Goal: Information Seeking & Learning: Learn about a topic

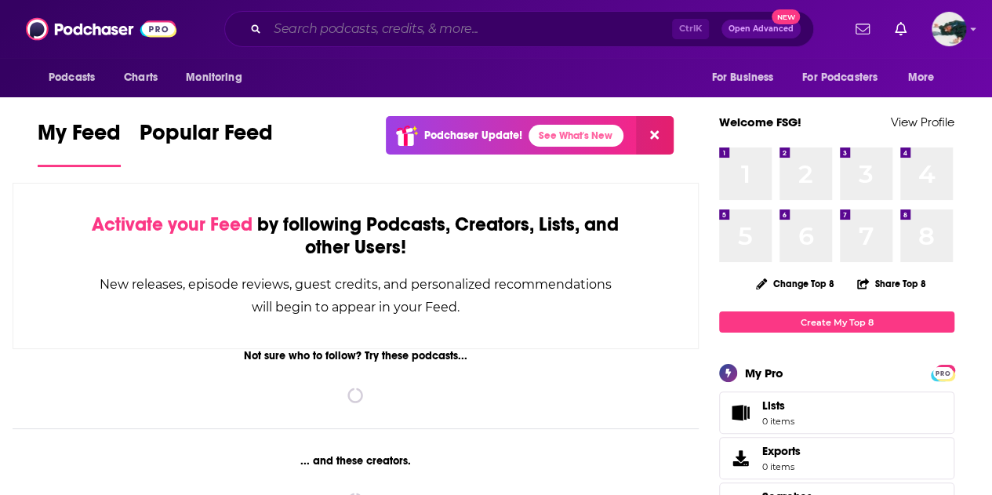
click at [479, 24] on input "Search podcasts, credits, & more..." at bounding box center [469, 28] width 405 height 25
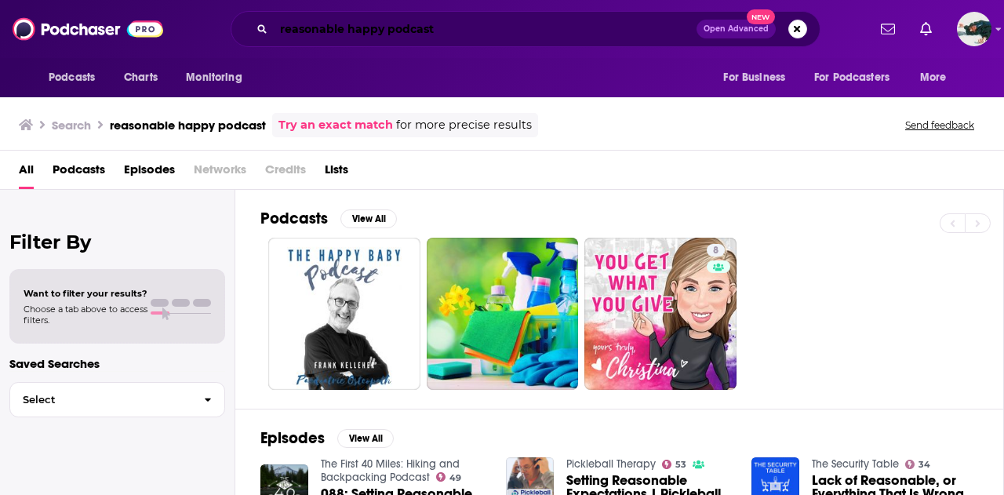
click at [481, 32] on input "reasonable happy podcast" at bounding box center [485, 28] width 423 height 25
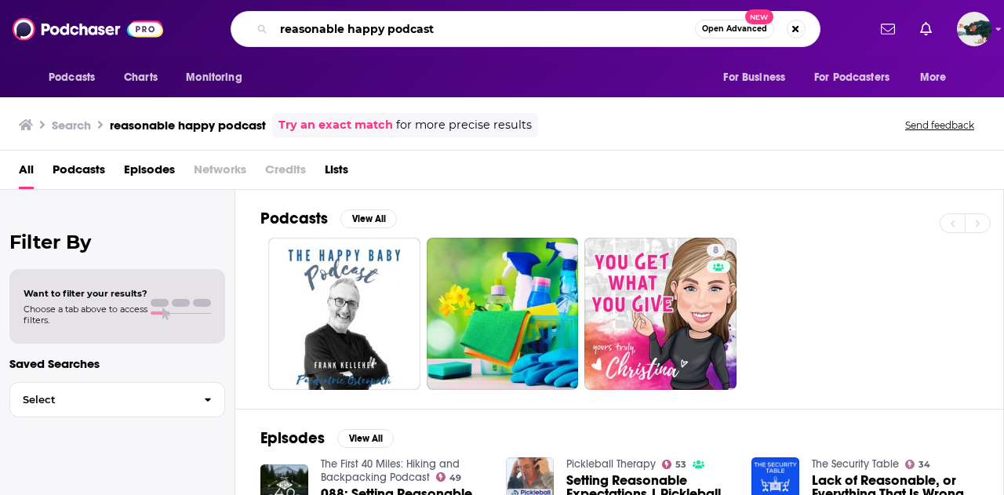
click at [481, 32] on input "reasonable happy podcast" at bounding box center [484, 28] width 421 height 25
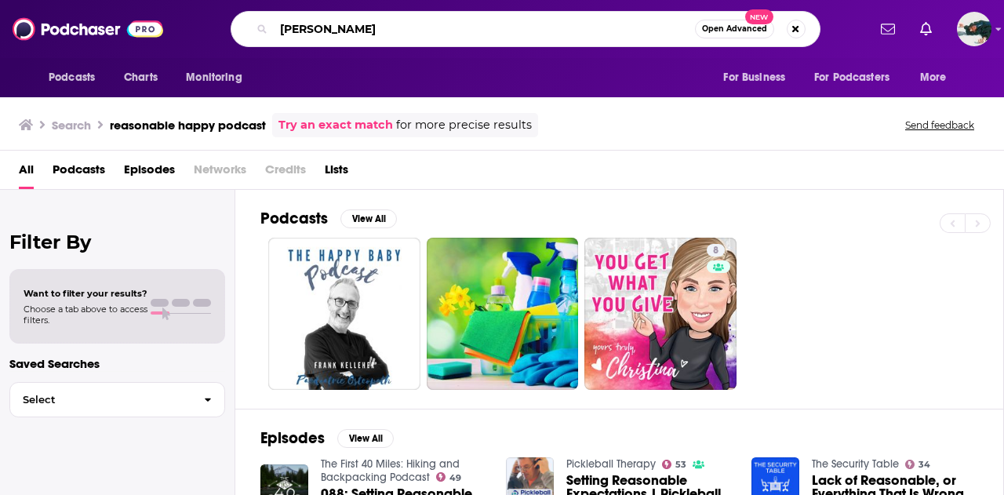
type input "paul ollinger"
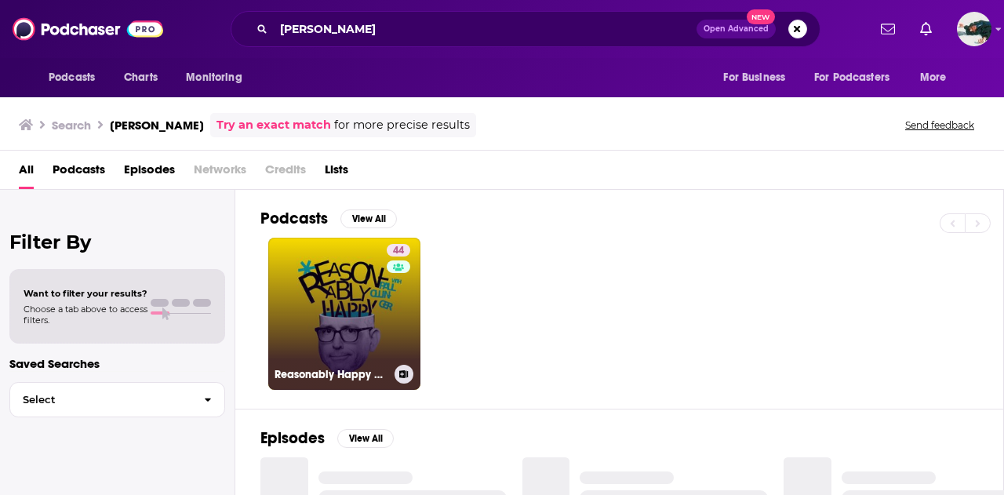
click at [343, 269] on link "44 Reasonably Happy with Paul Ollinger" at bounding box center [344, 314] width 152 height 152
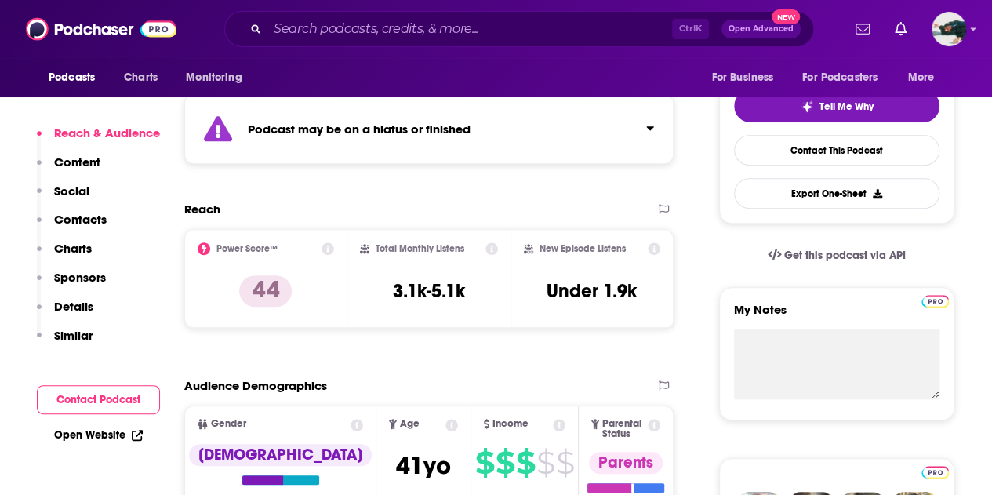
scroll to position [350, 0]
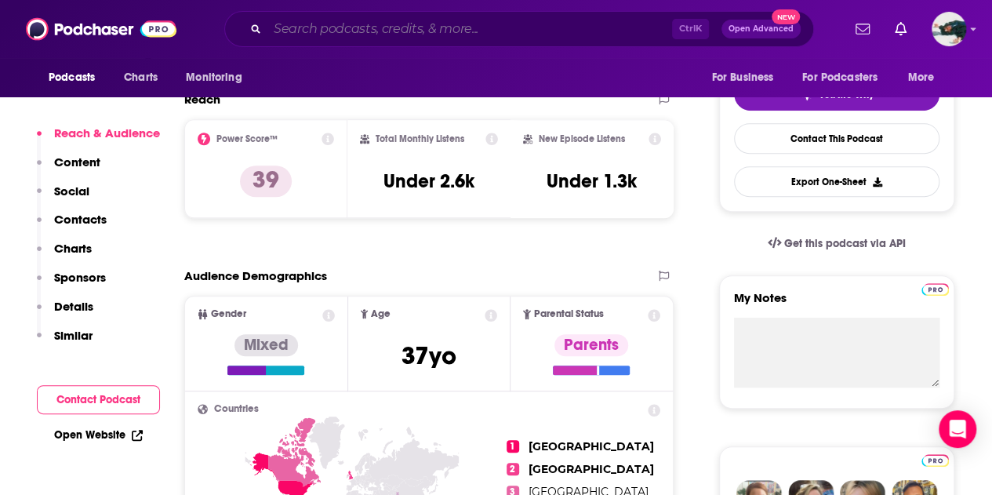
click at [355, 32] on input "Search podcasts, credits, & more..." at bounding box center [469, 28] width 405 height 25
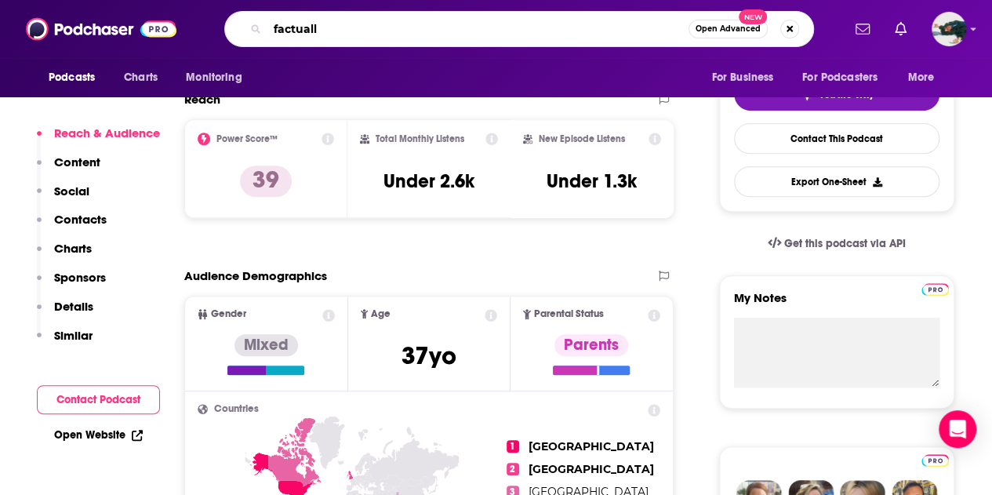
type input "factually"
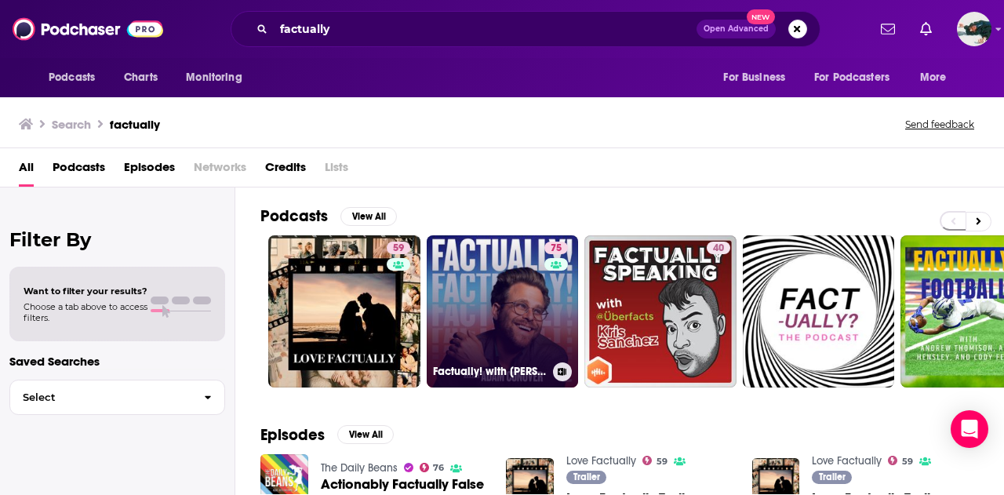
click at [526, 289] on link "75 Factually! with [PERSON_NAME]" at bounding box center [503, 311] width 152 height 152
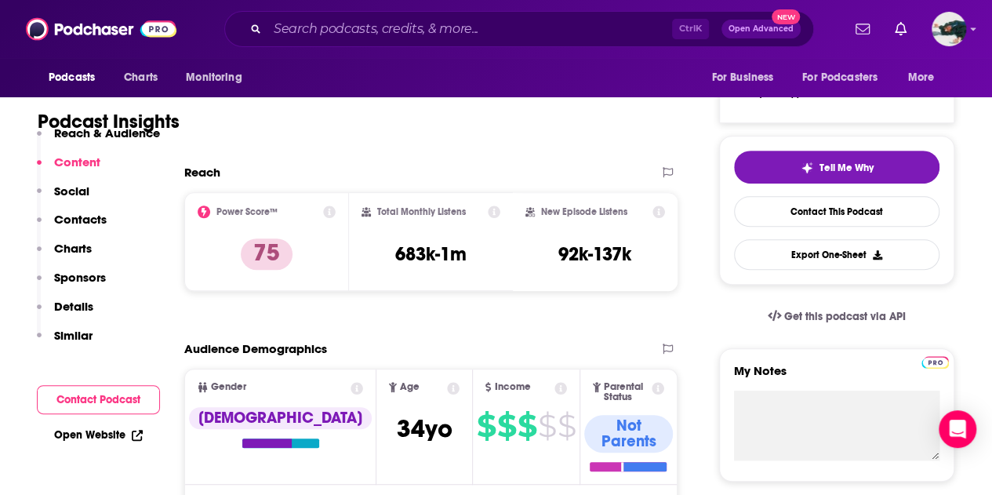
scroll to position [287, 0]
